Goal: Information Seeking & Learning: Learn about a topic

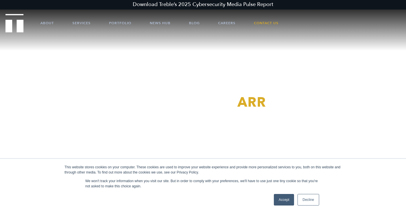
click at [314, 202] on link "Decline" at bounding box center [308, 200] width 21 height 12
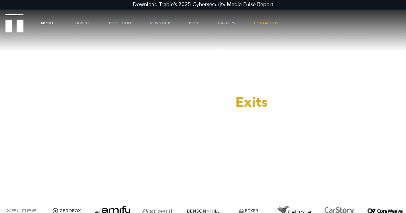
click at [50, 22] on link "About" at bounding box center [47, 22] width 14 height 17
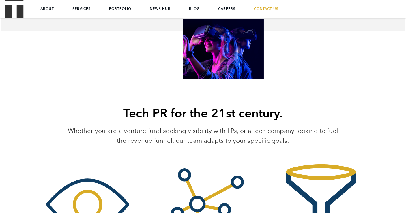
scroll to position [595, 0]
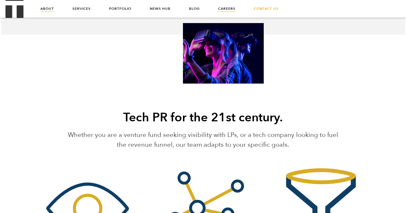
click at [223, 8] on link "Careers" at bounding box center [226, 8] width 17 height 17
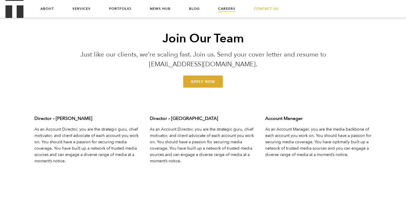
scroll to position [1738, 0]
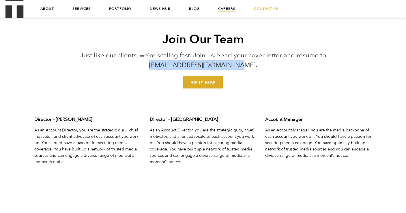
drag, startPoint x: 253, startPoint y: 68, endPoint x: 155, endPoint y: 66, distance: 97.7
click at [155, 66] on p "Just like our clients, we’re scaling fast. Join us. Send your cover letter and …" at bounding box center [203, 61] width 278 height 20
copy p "jointheteam@treblepr.com."
click at [281, 61] on p "Just like our clients, we’re scaling fast. Join us. Send your cover letter and …" at bounding box center [203, 61] width 278 height 20
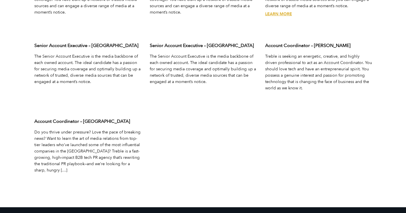
scroll to position [1890, 0]
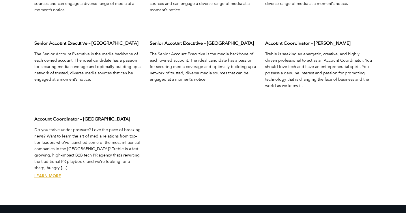
click at [135, 162] on p "Do you thrive under pressure? Love the pace of breaking news? Want to learn the…" at bounding box center [87, 149] width 107 height 44
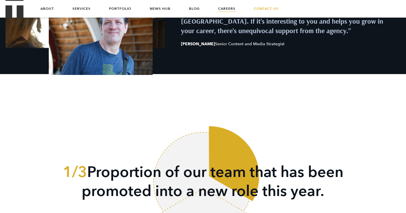
scroll to position [771, 0]
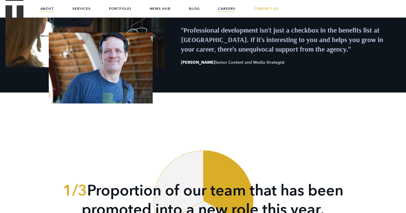
click at [46, 8] on link "About" at bounding box center [47, 8] width 14 height 17
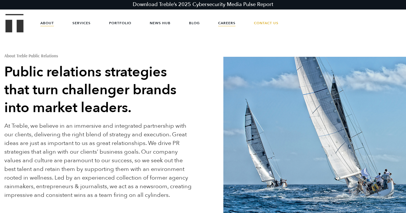
click at [226, 23] on link "Careers" at bounding box center [226, 22] width 17 height 17
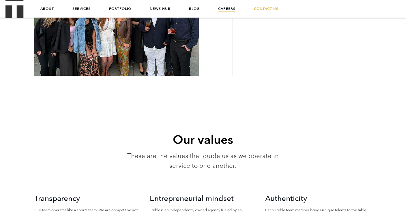
scroll to position [249, 0]
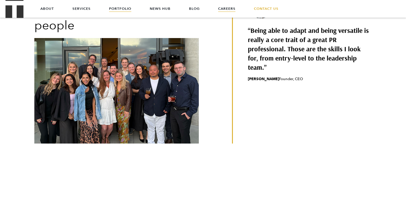
click at [115, 10] on link "Portfolio" at bounding box center [120, 8] width 22 height 17
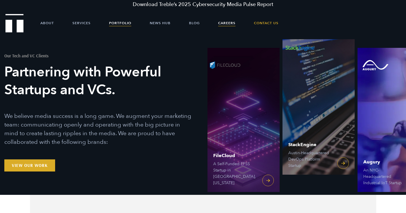
click at [224, 23] on link "Careers" at bounding box center [226, 22] width 17 height 17
